Goal: Task Accomplishment & Management: Manage account settings

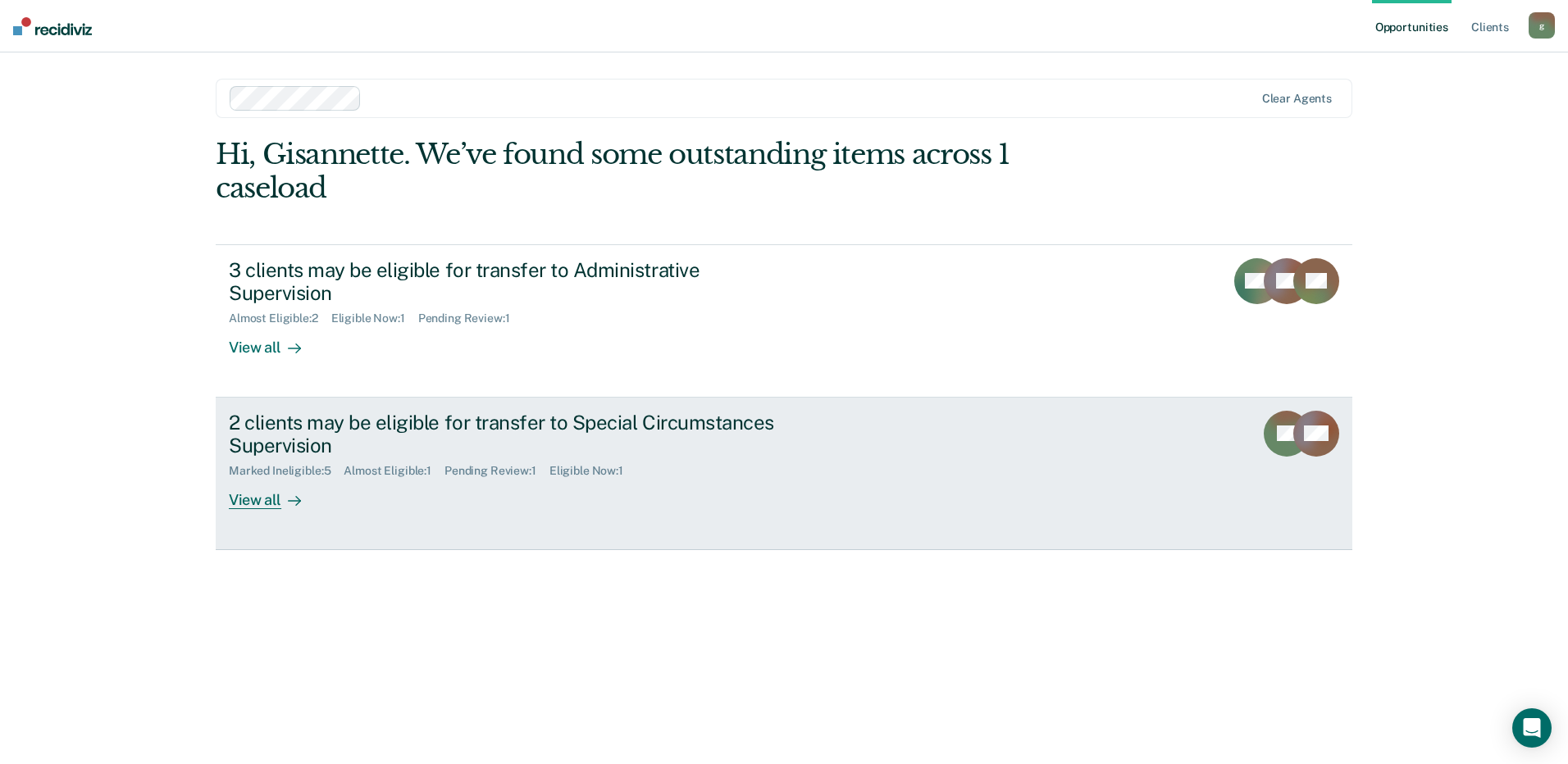
click at [922, 412] on link "2 clients may be eligible for transfer to Special Circumstances Supervision Mar…" at bounding box center [784, 473] width 1136 height 153
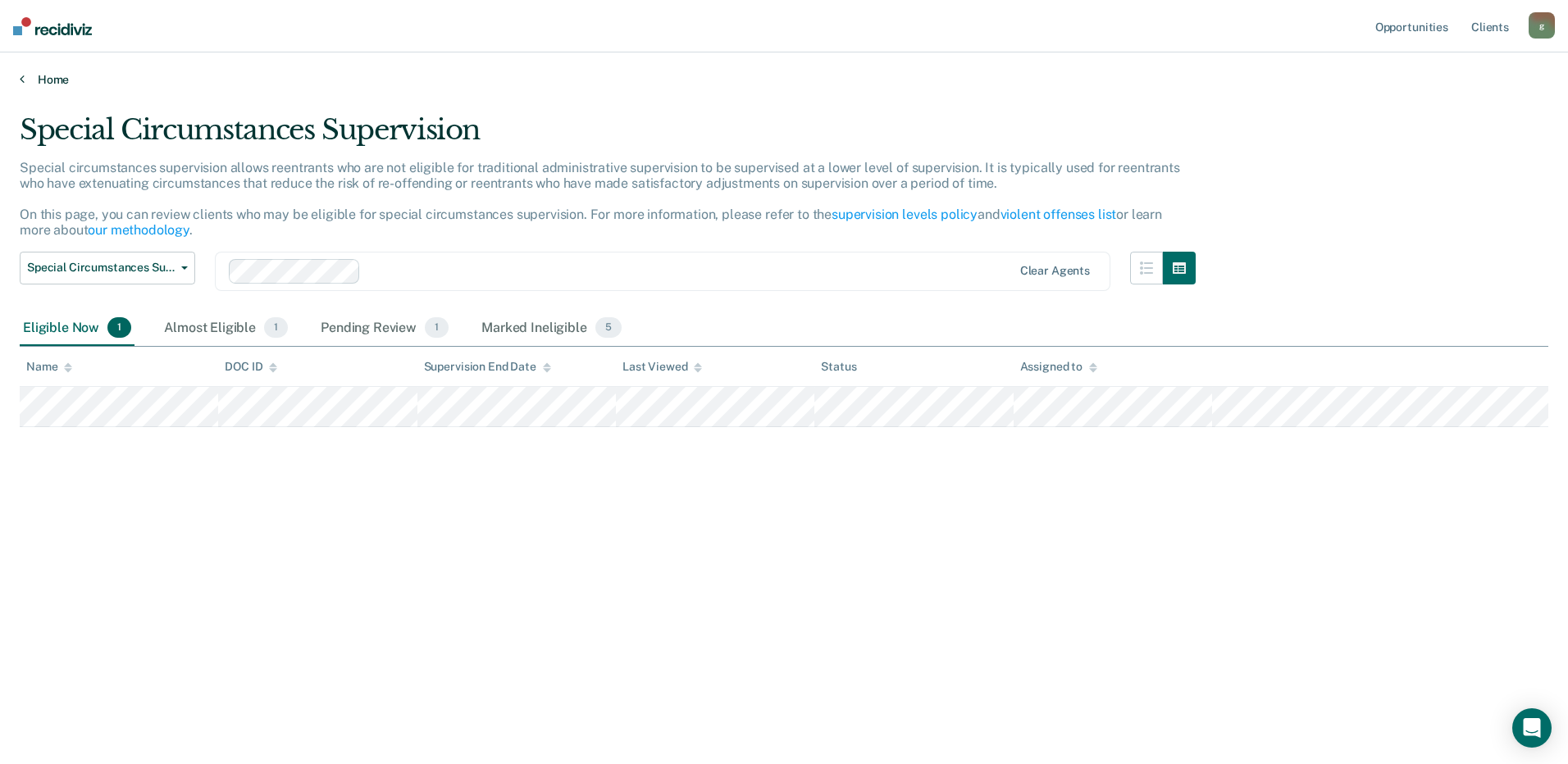
click at [54, 80] on link "Home" at bounding box center [784, 79] width 1529 height 15
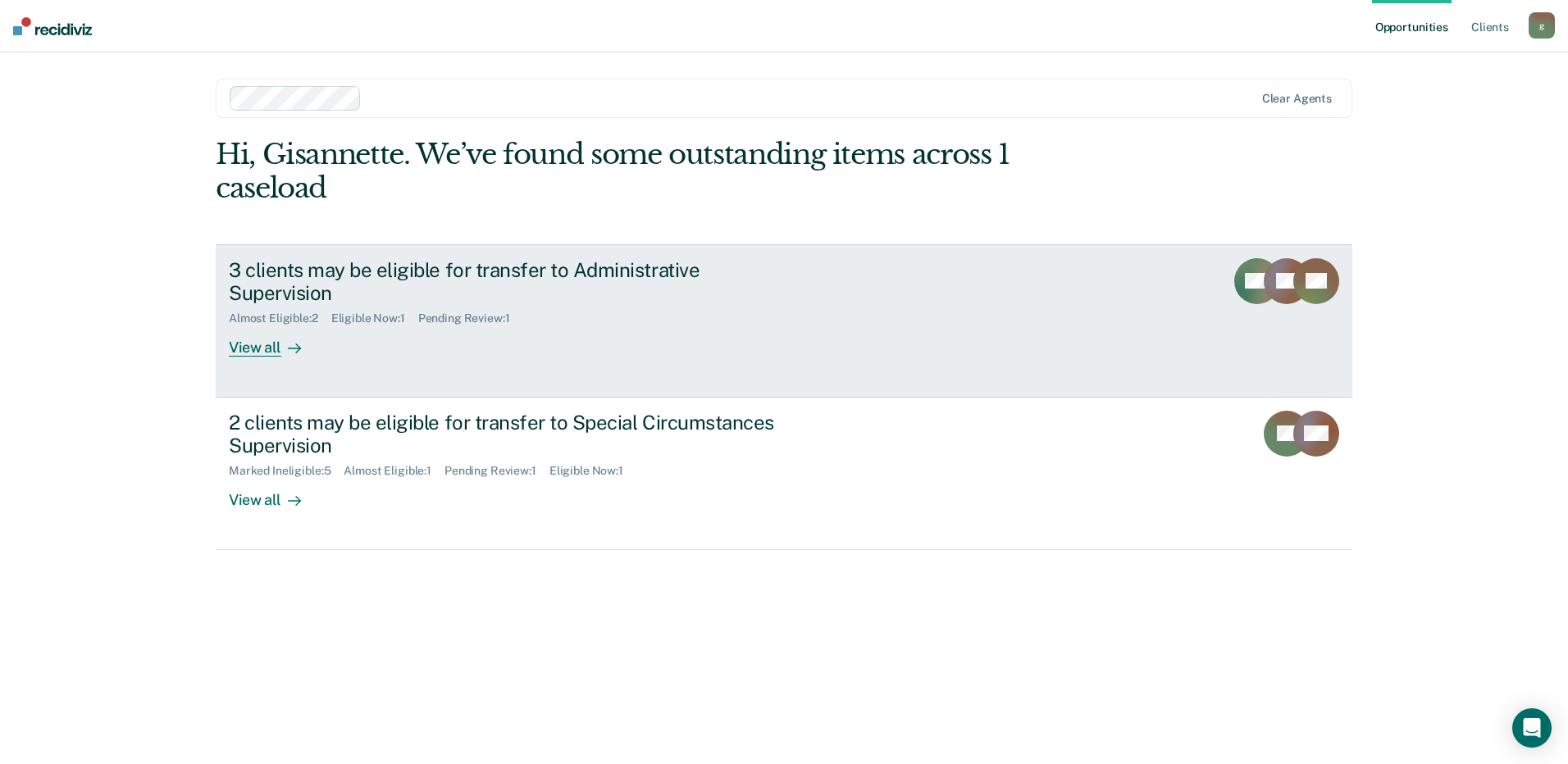
click at [864, 308] on link "3 clients may be eligible for transfer to Administrative Supervision Almost Eli…" at bounding box center [784, 321] width 1136 height 154
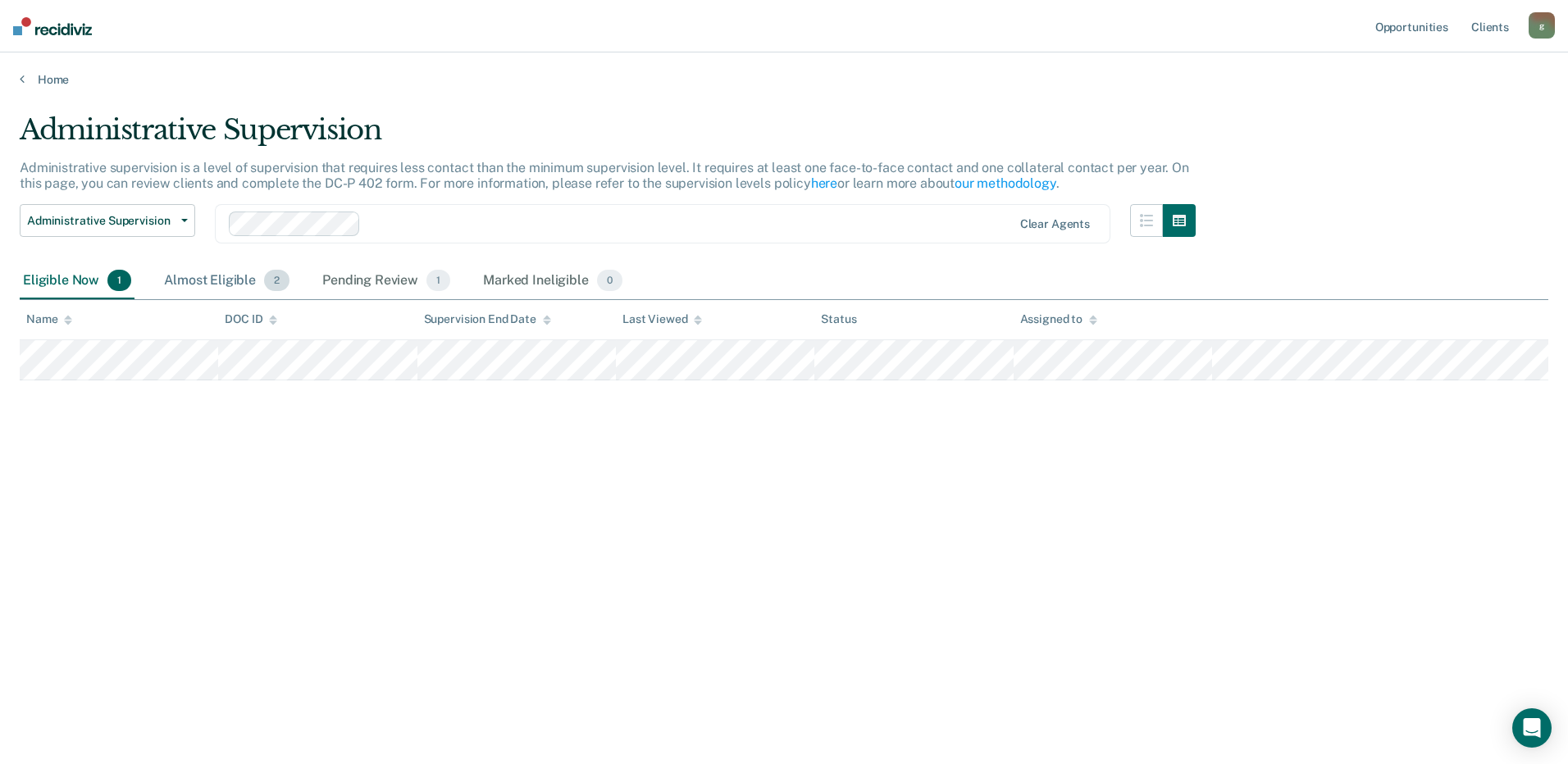
click at [271, 285] on span "2" at bounding box center [276, 280] width 25 height 21
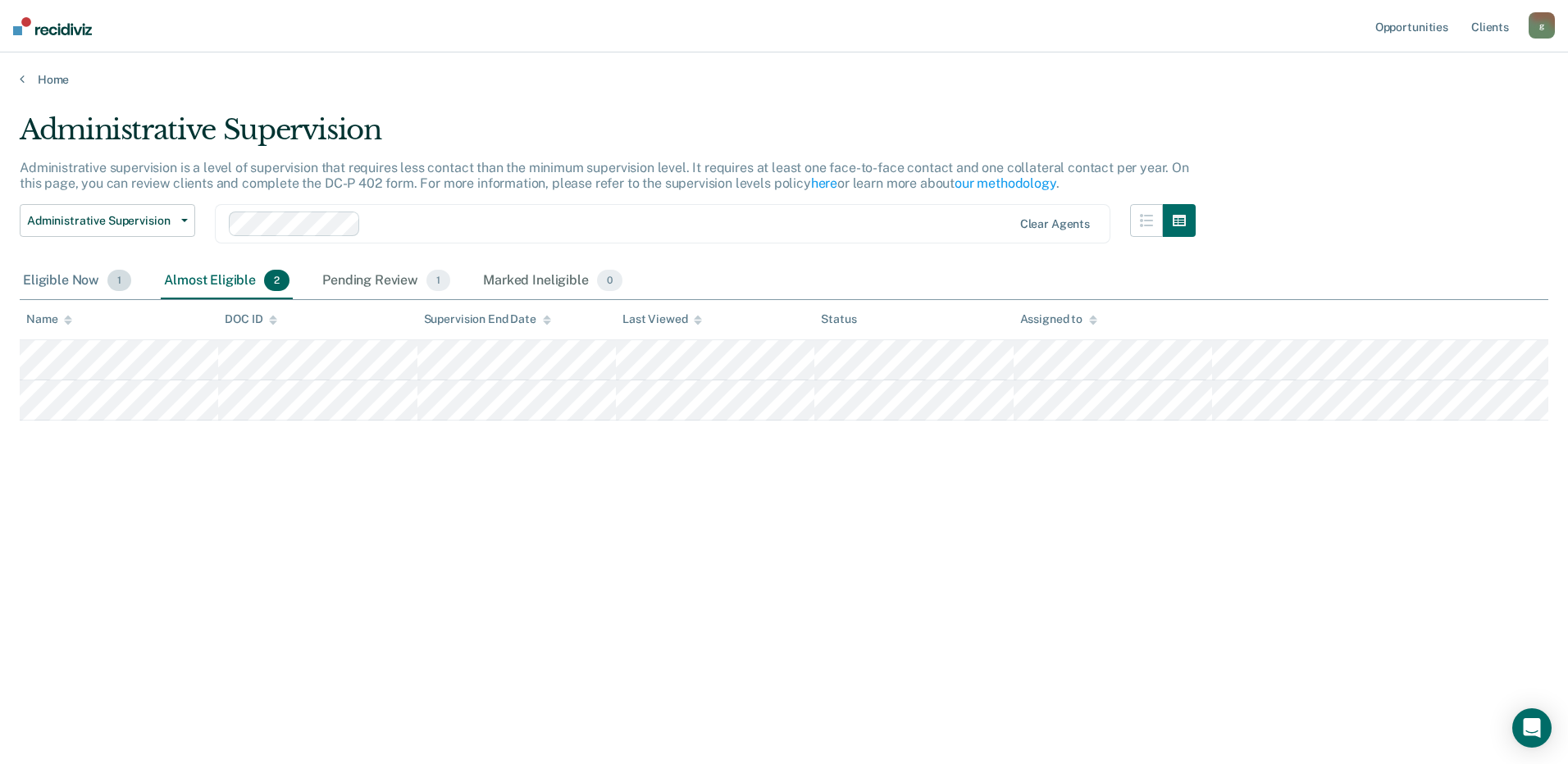
click at [70, 277] on div "Eligible Now 1" at bounding box center [77, 280] width 114 height 36
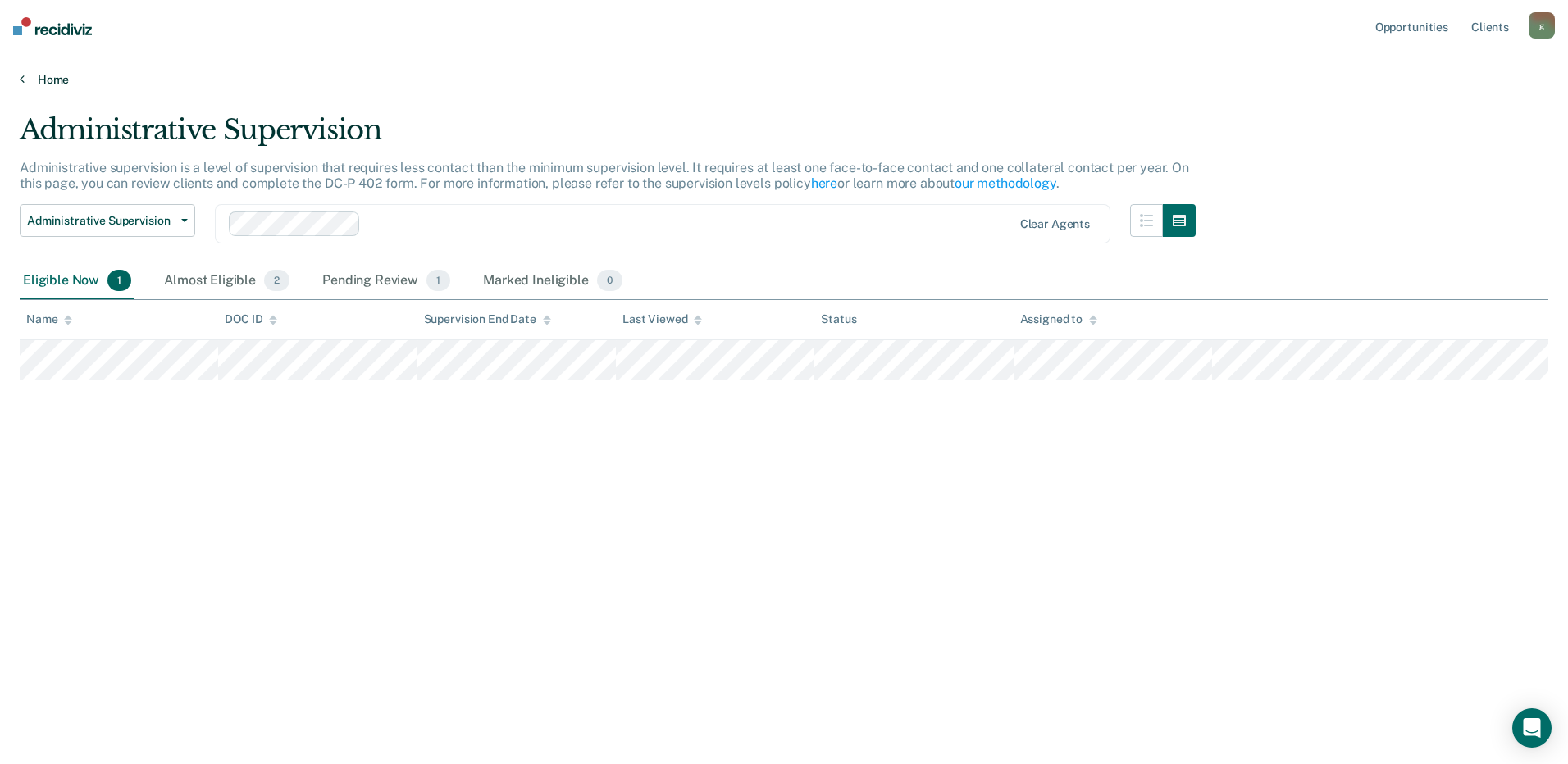
click at [53, 76] on link "Home" at bounding box center [784, 79] width 1529 height 15
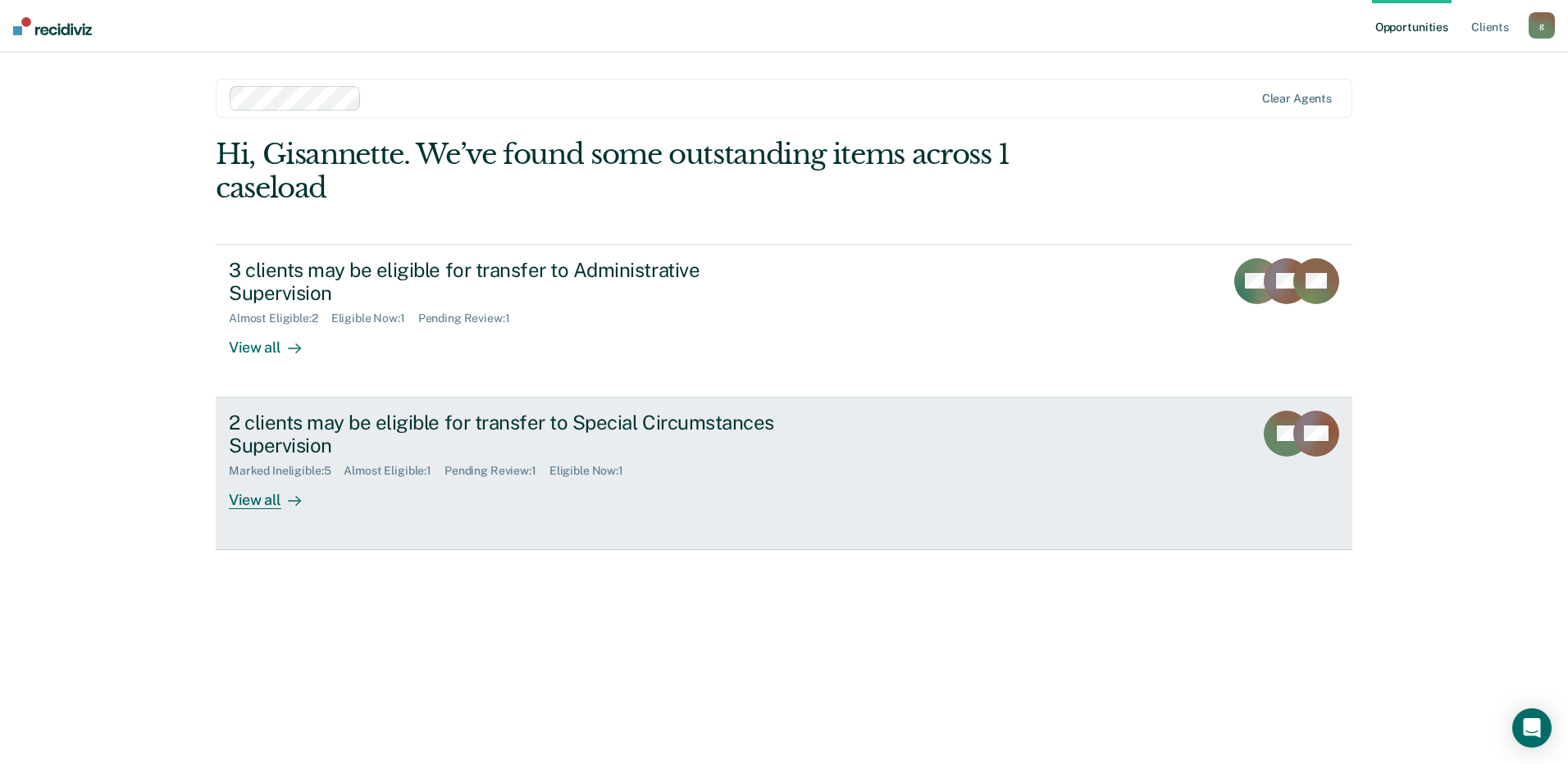
click at [1039, 463] on link "2 clients may be eligible for transfer to Special Circumstances Supervision Mar…" at bounding box center [784, 473] width 1136 height 153
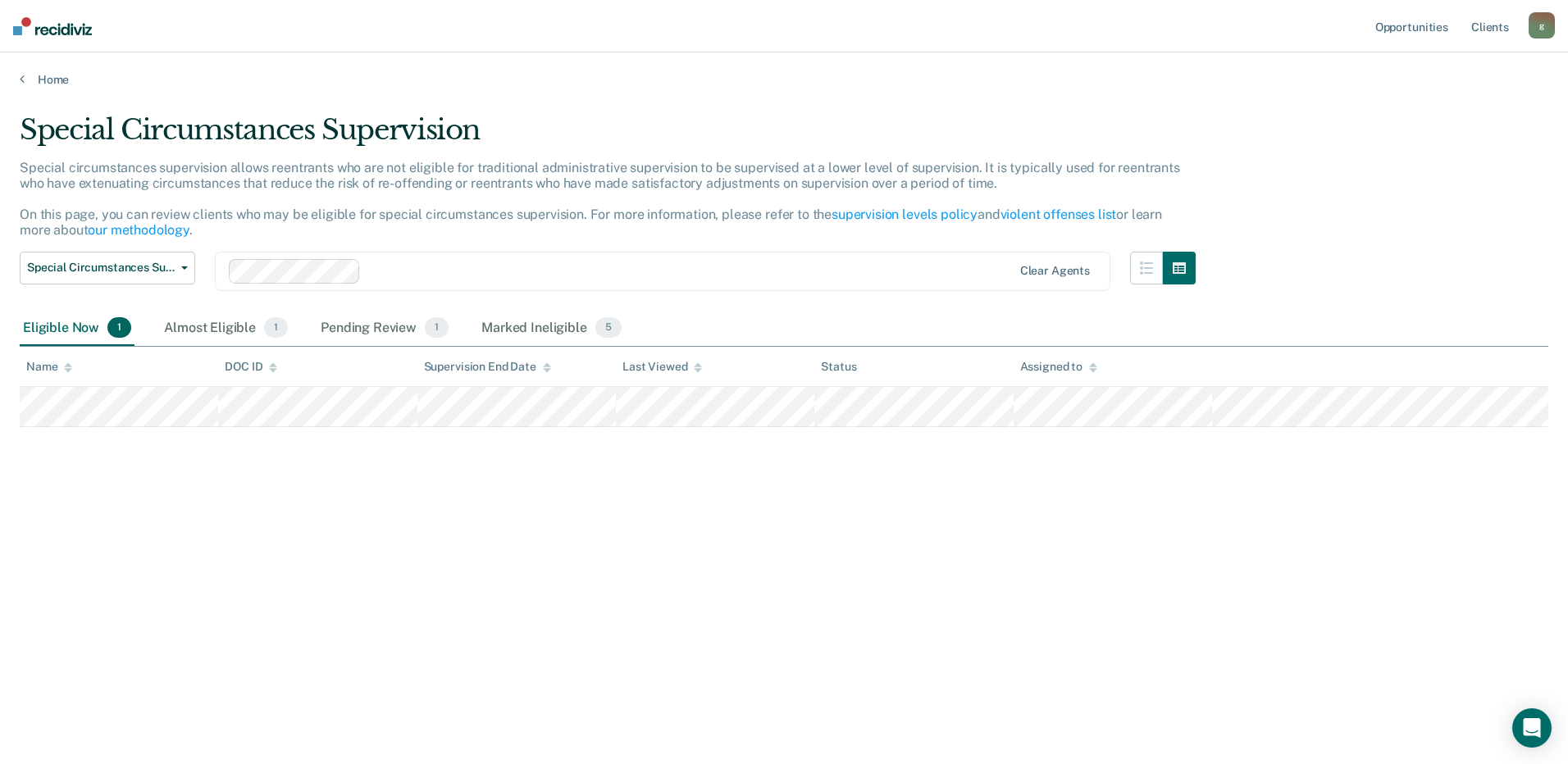
click at [43, 547] on div "Special Circumstances Supervision Special circumstances supervision allows reen…" at bounding box center [784, 377] width 1529 height 528
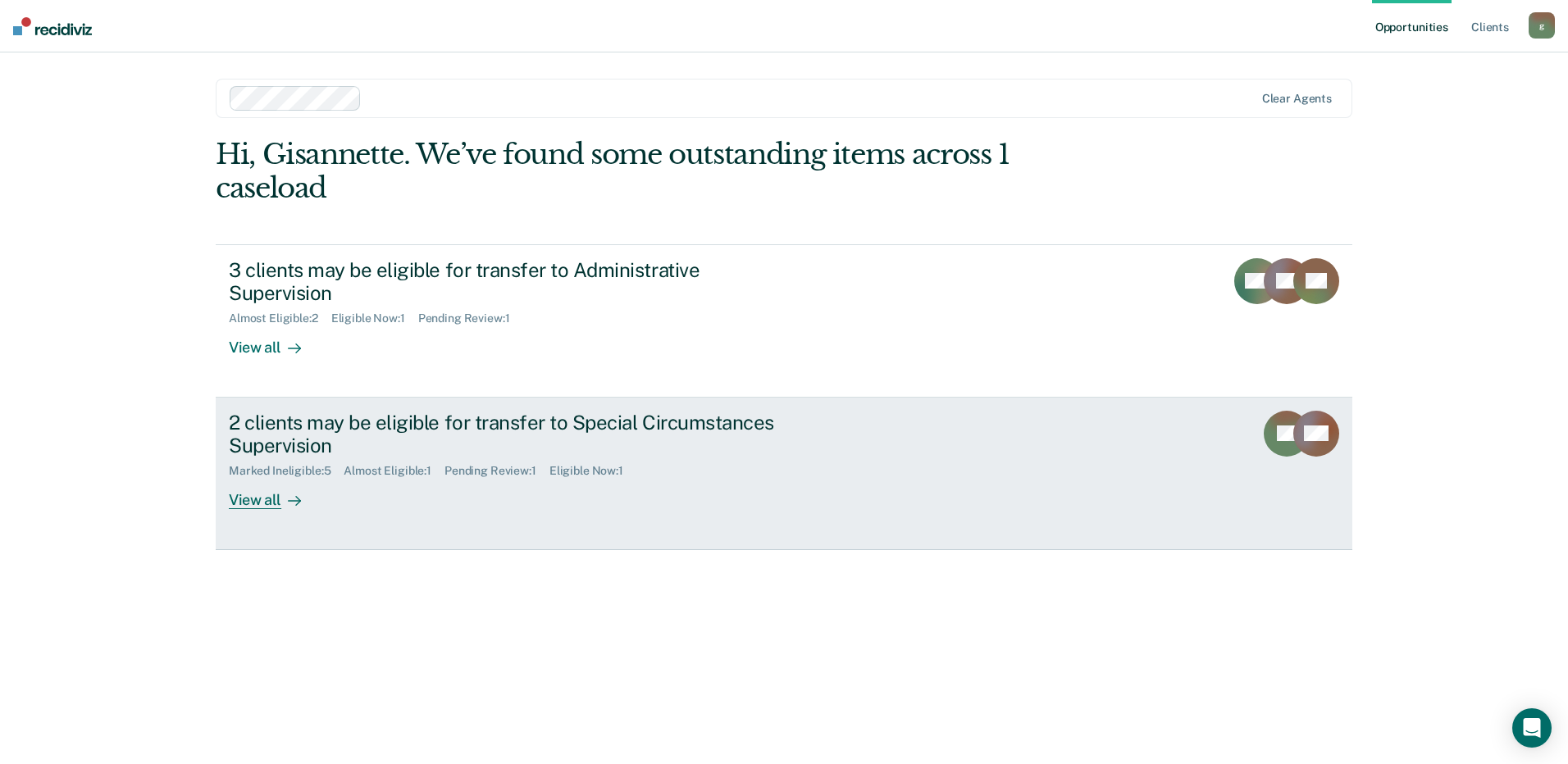
click at [895, 454] on link "2 clients may be eligible for transfer to Special Circumstances Supervision Mar…" at bounding box center [784, 473] width 1136 height 153
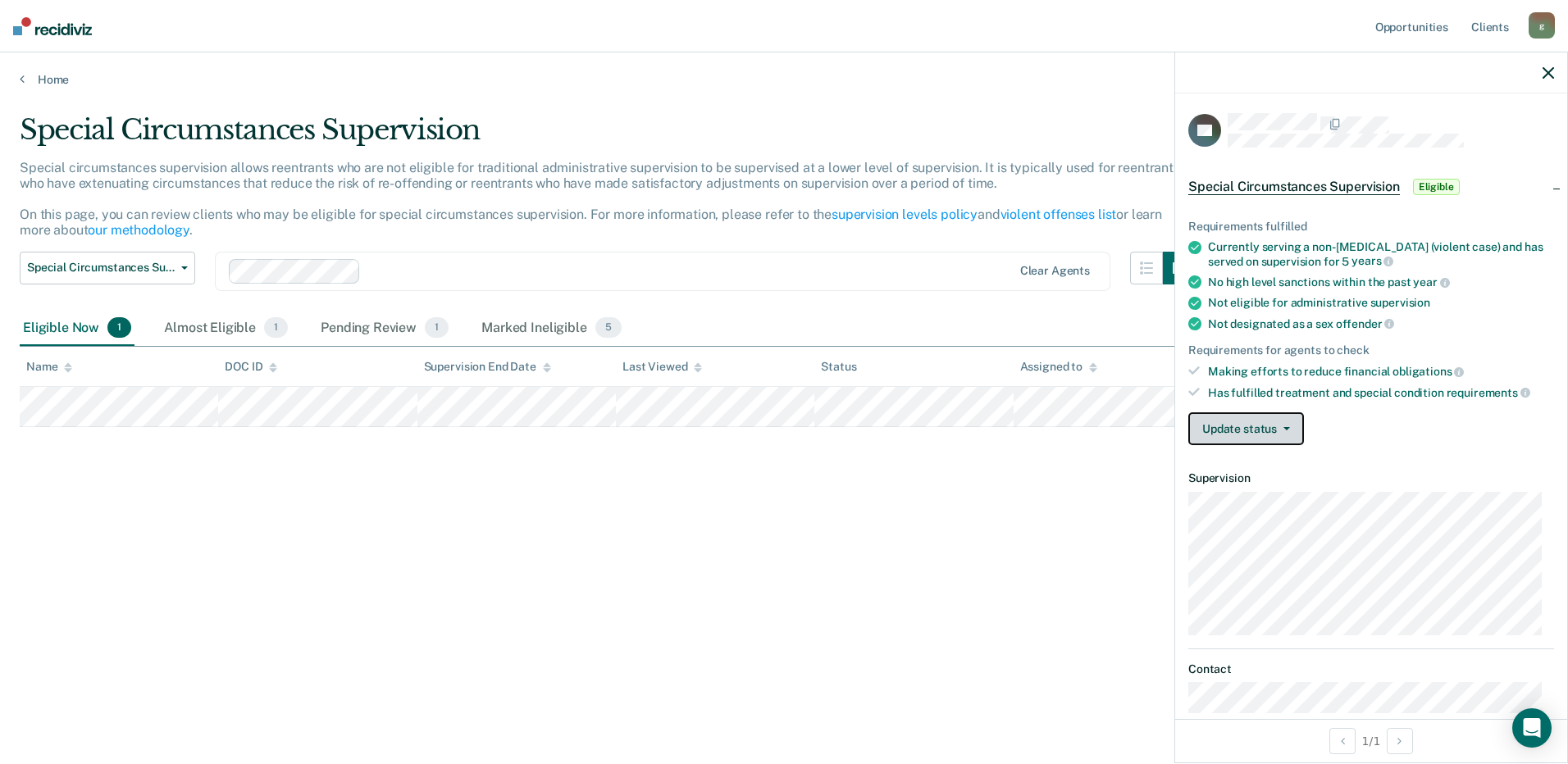
click at [1278, 423] on button "Update status" at bounding box center [1247, 429] width 115 height 33
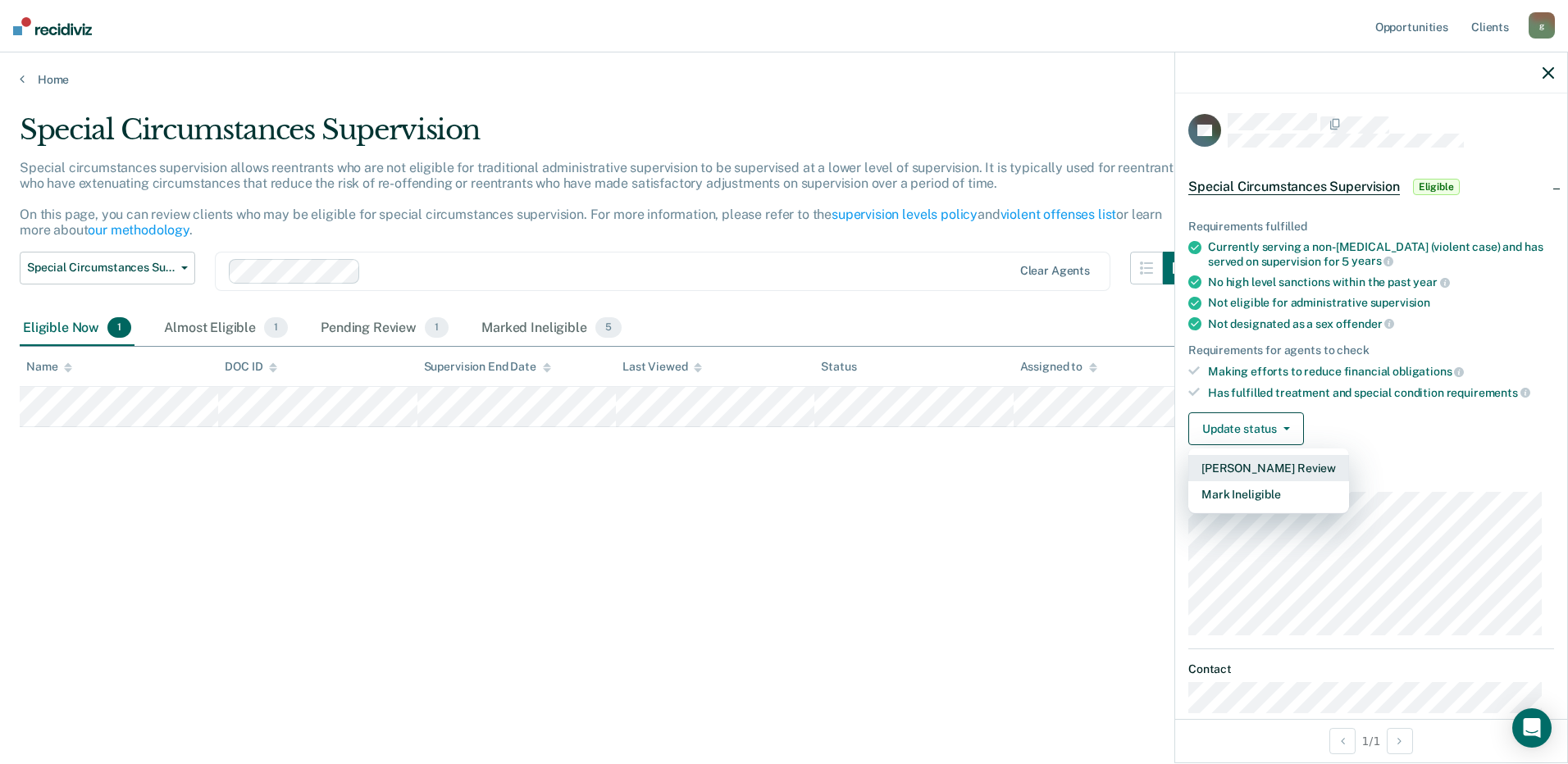
click at [1312, 467] on button "Mark Pending Review" at bounding box center [1269, 468] width 161 height 26
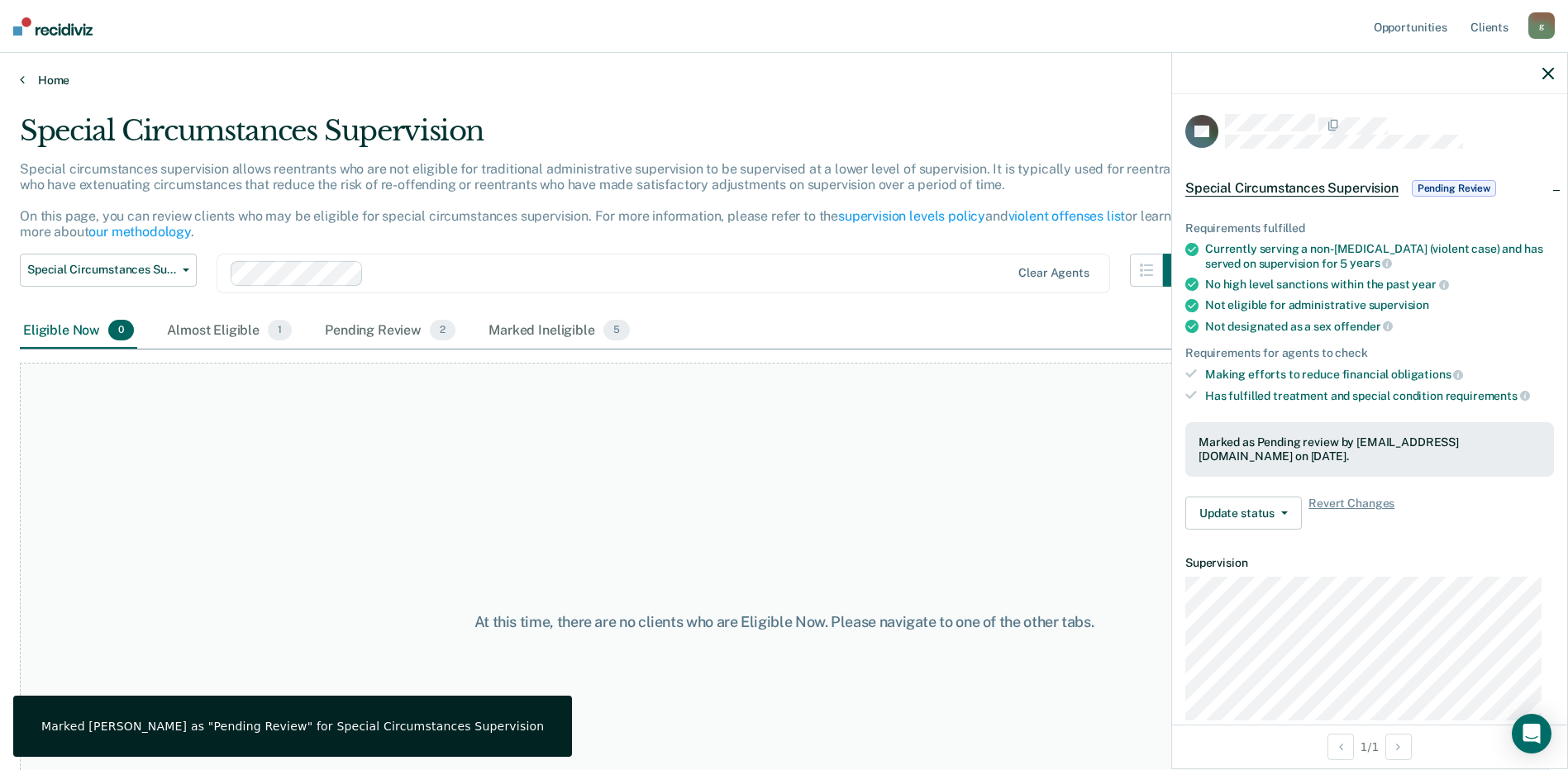
click at [51, 85] on link "Home" at bounding box center [784, 80] width 1528 height 15
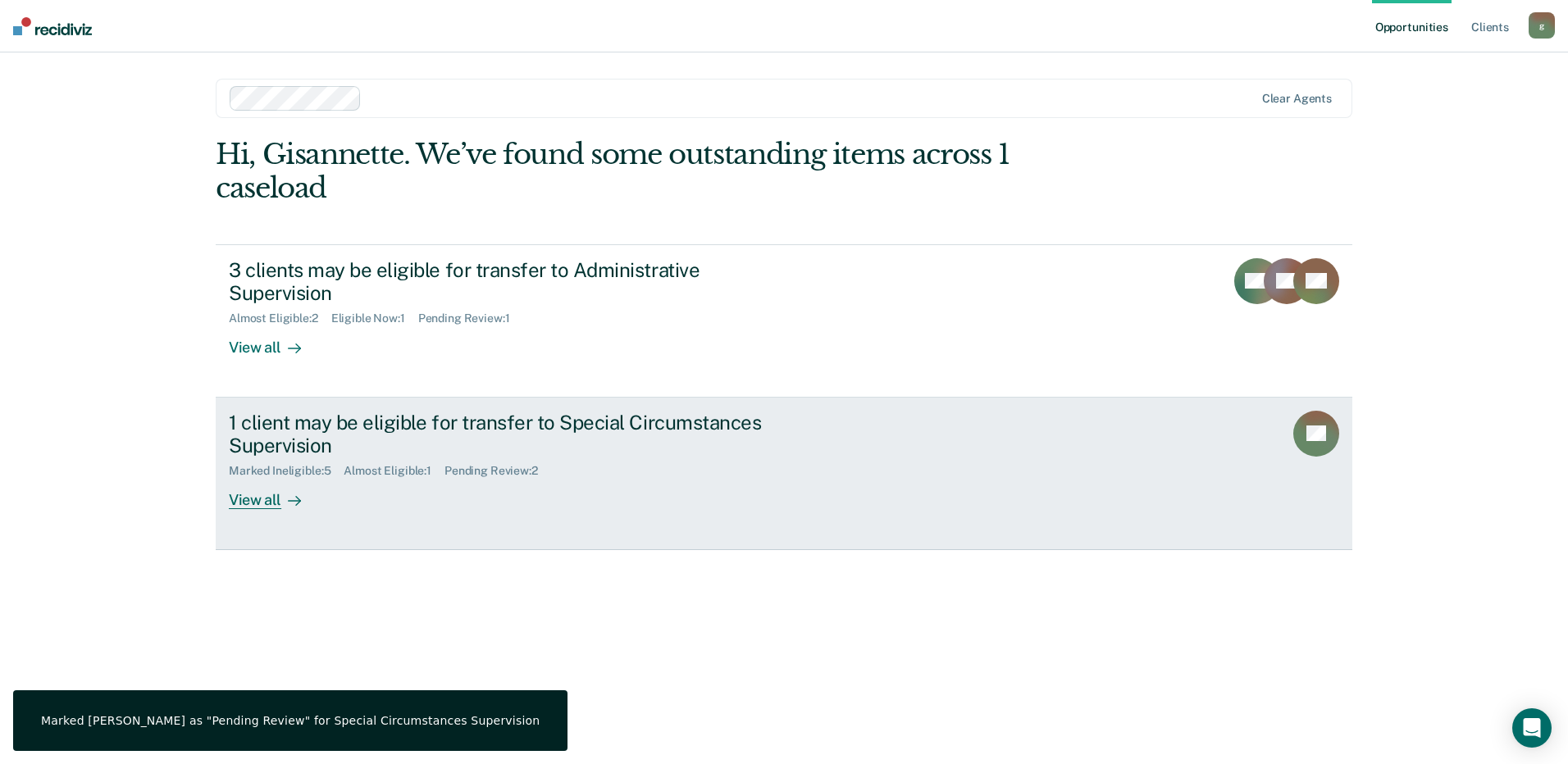
click at [851, 412] on link "1 client may be eligible for transfer to Special Circumstances Supervision Mark…" at bounding box center [784, 473] width 1136 height 153
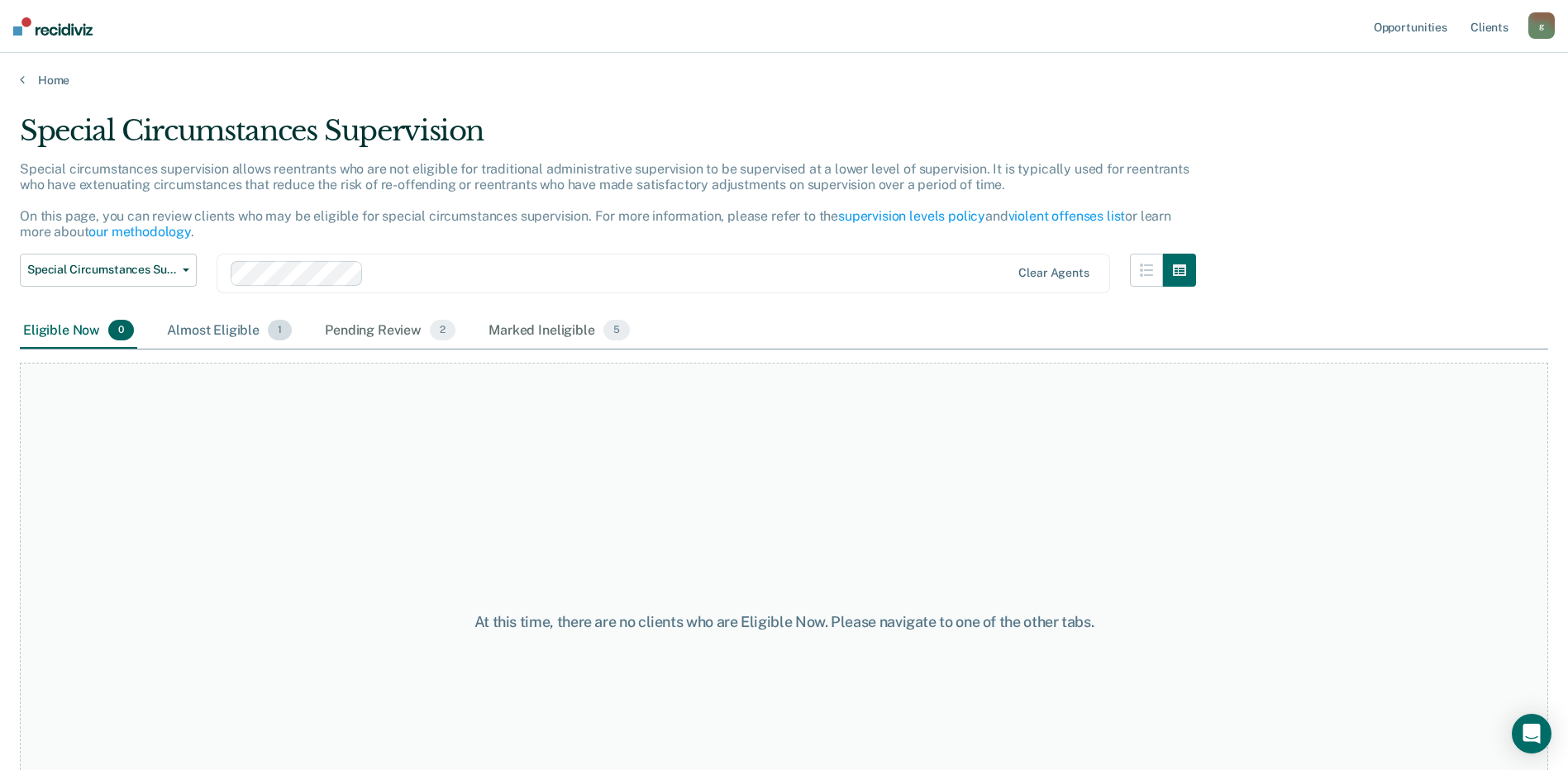
click at [247, 334] on div "Almost Eligible 1" at bounding box center [229, 331] width 131 height 36
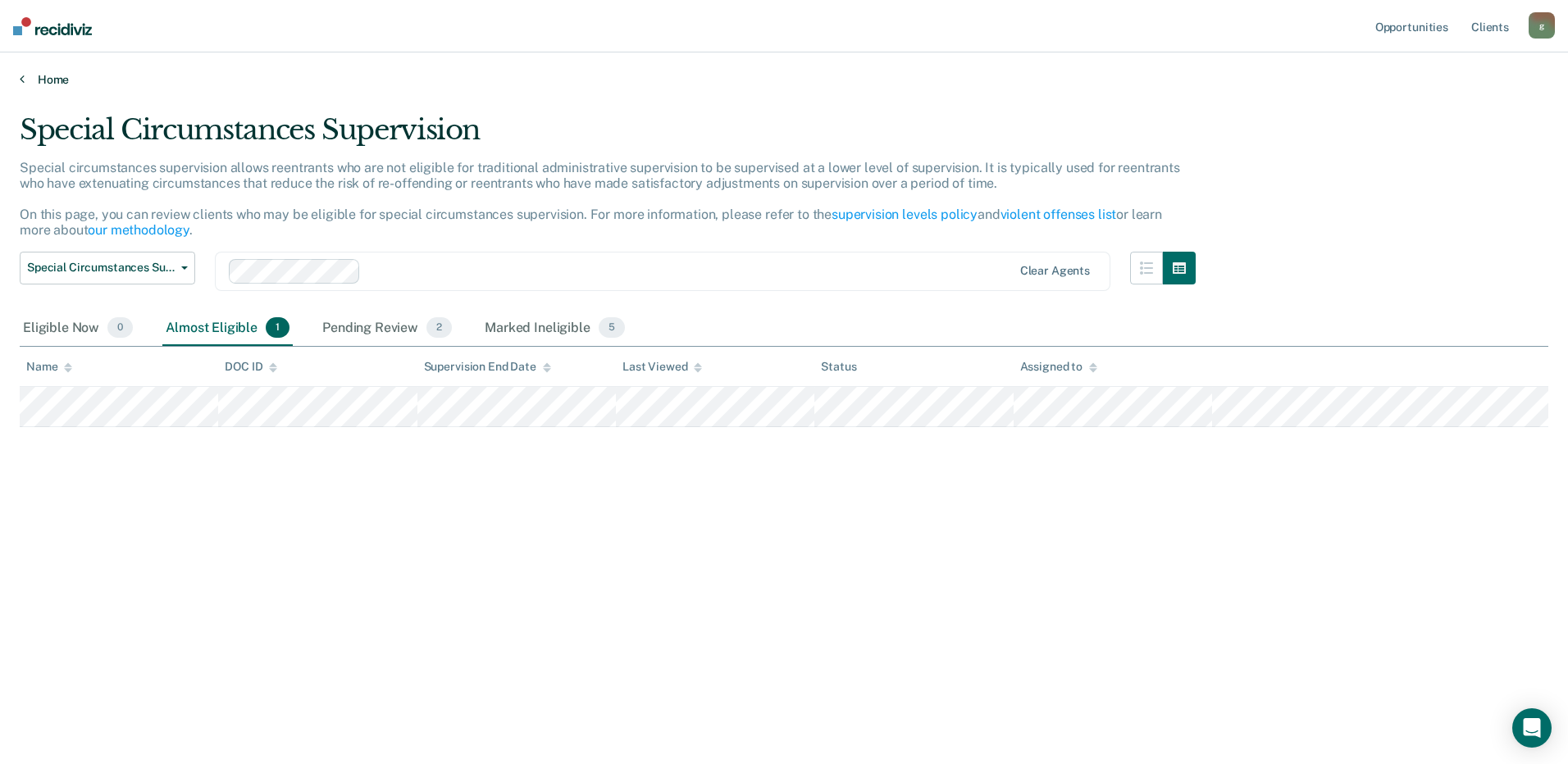
click at [54, 75] on link "Home" at bounding box center [784, 79] width 1529 height 15
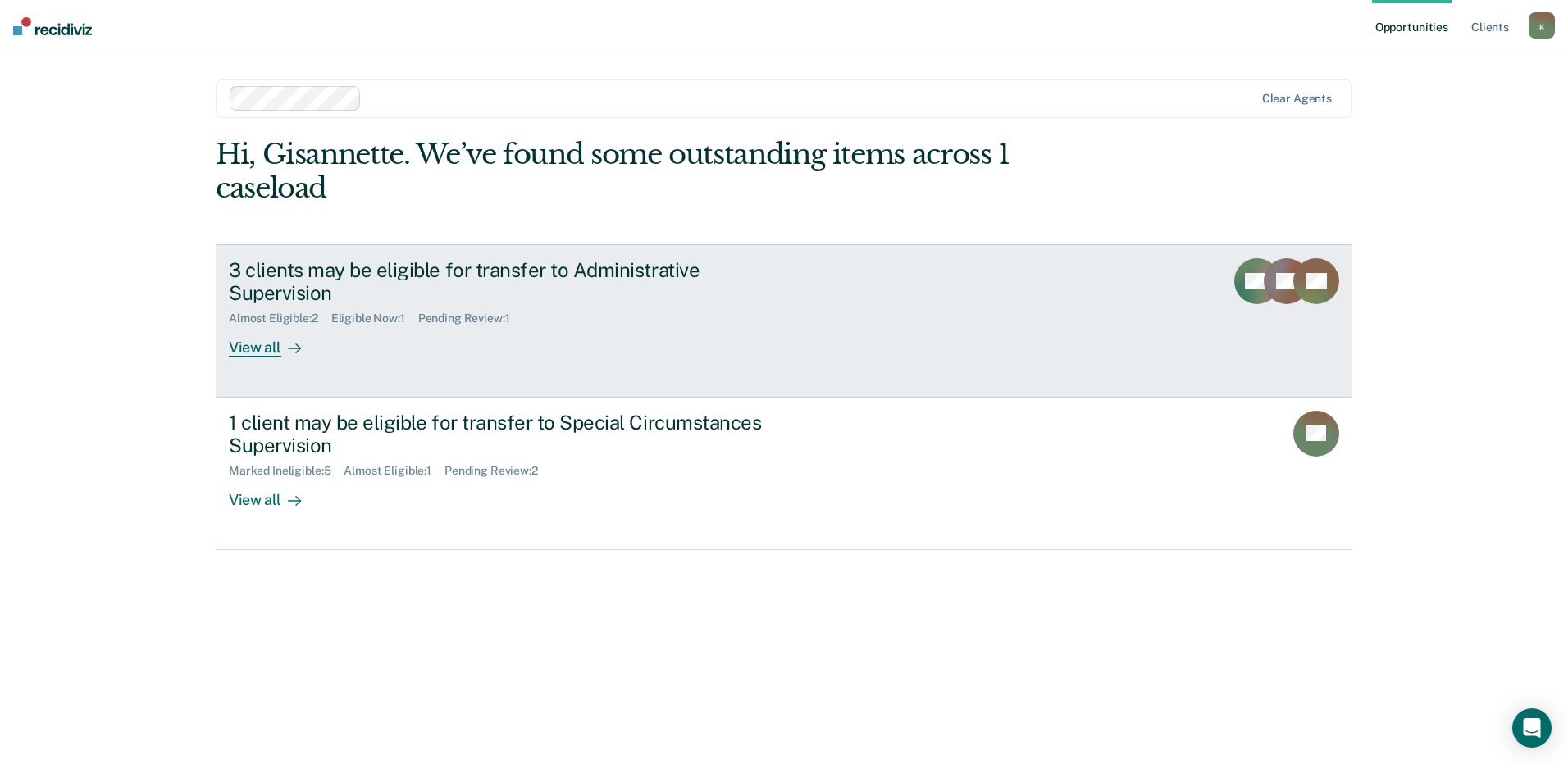
click at [696, 305] on div "Almost Eligible : 2 Eligible Now : 1 Pending Review : 1" at bounding box center [516, 314] width 576 height 20
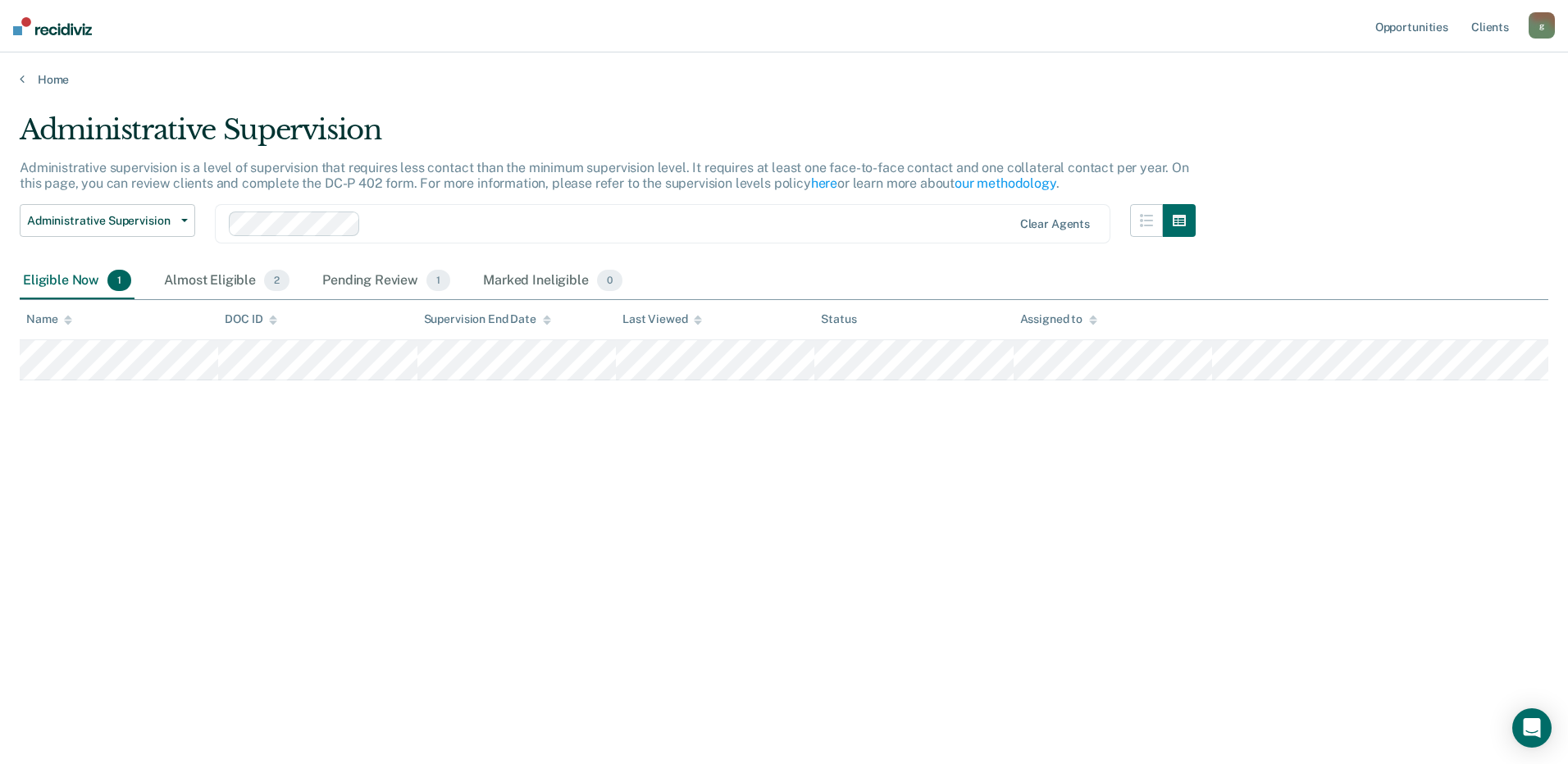
click at [1057, 532] on div "Administrative Supervision Administrative supervision is a level of supervision…" at bounding box center [784, 377] width 1529 height 528
click at [242, 276] on div "Almost Eligible 2" at bounding box center [226, 280] width 132 height 36
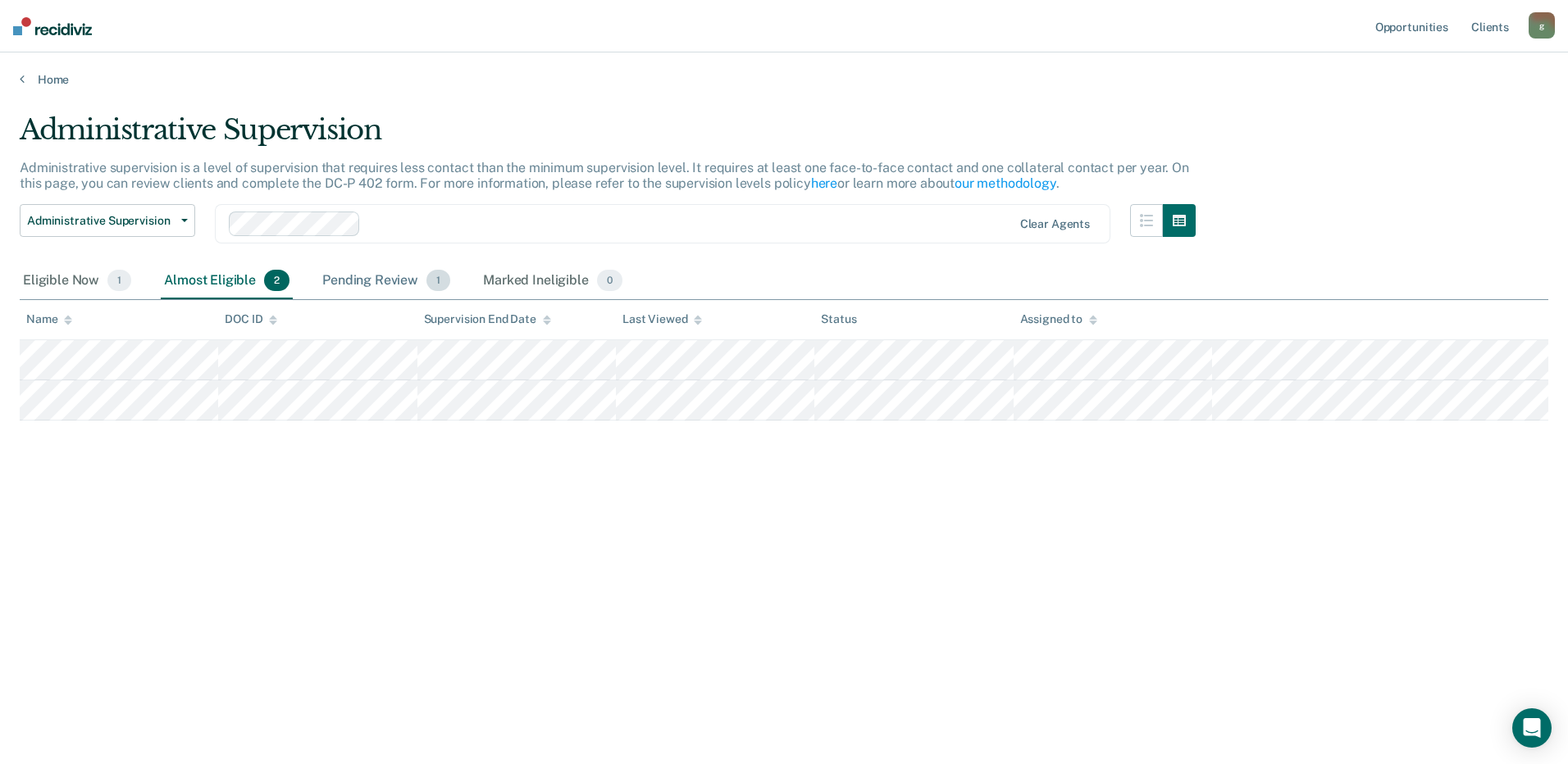
click at [362, 272] on div "Pending Review 1" at bounding box center [386, 280] width 135 height 36
